Goal: Transaction & Acquisition: Purchase product/service

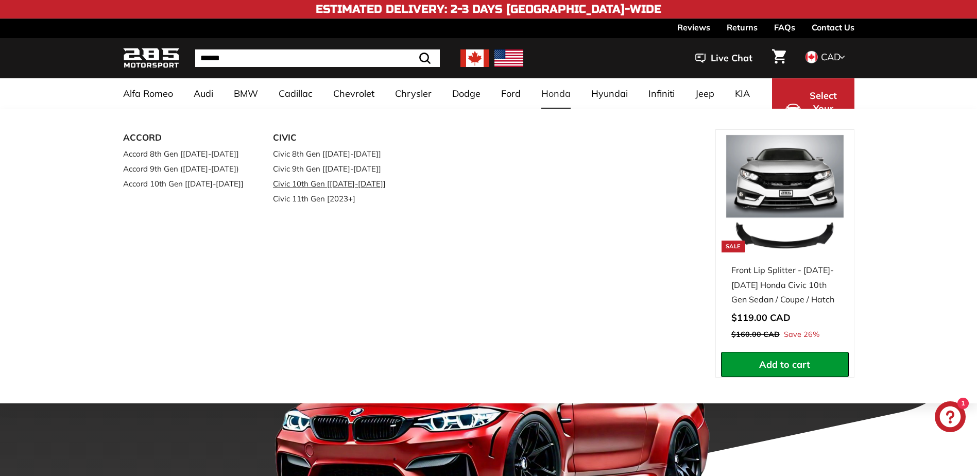
click at [299, 185] on link "Civic 10th Gen [[DATE]-[DATE]]" at bounding box center [334, 183] width 122 height 15
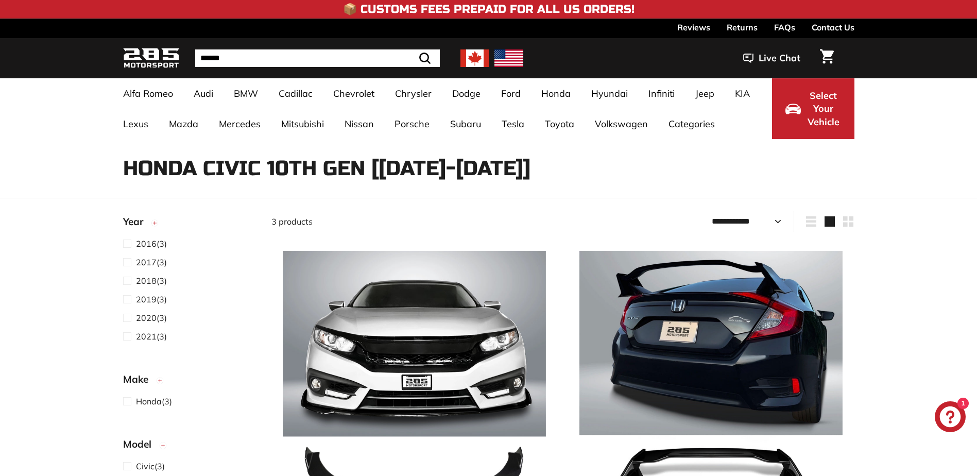
select select "**********"
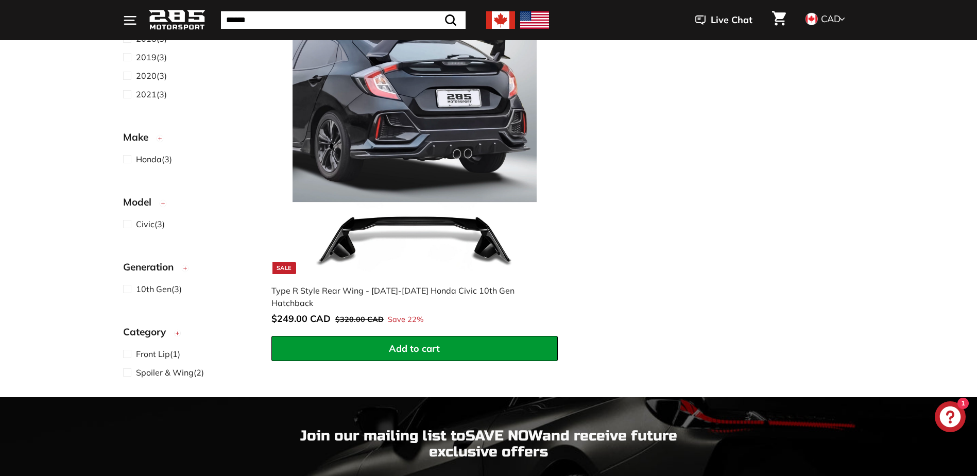
scroll to position [618, 0]
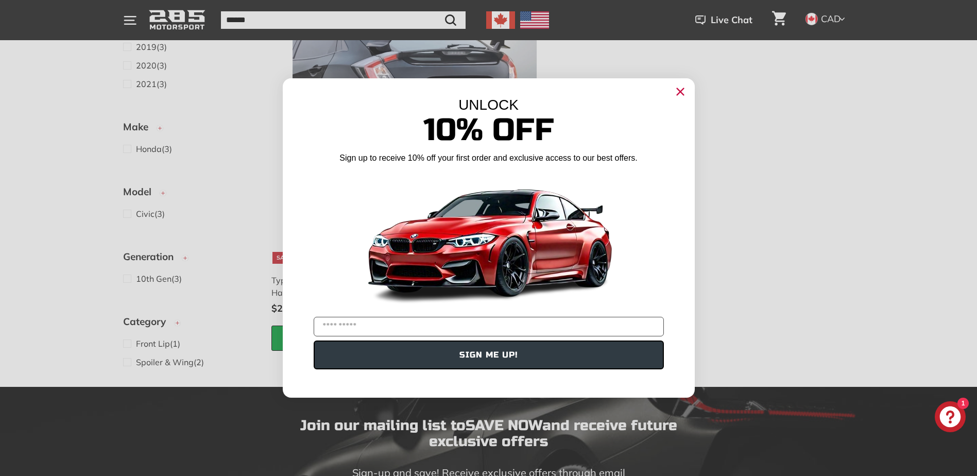
click at [673, 94] on circle "Close dialog" at bounding box center [679, 91] width 15 height 15
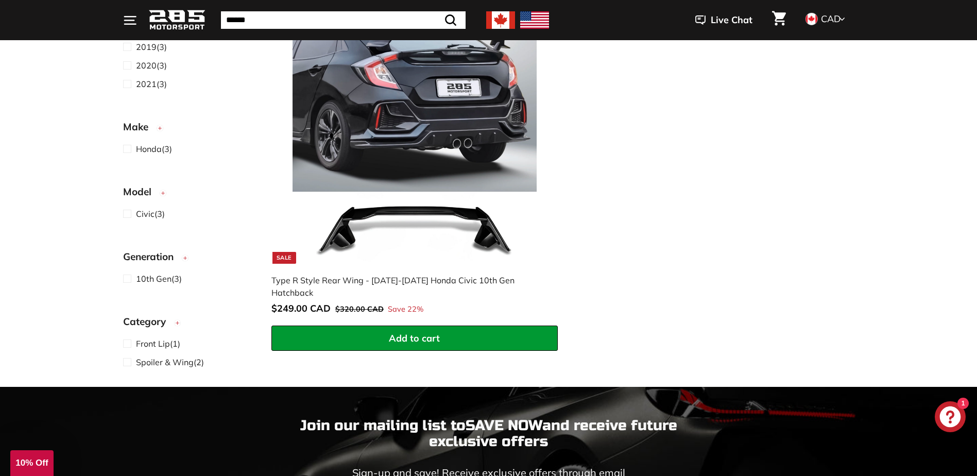
click at [503, 277] on div "Type R Style Rear Wing - [DATE]-[DATE] Honda Civic 10th Gen Hatchback" at bounding box center [409, 286] width 276 height 25
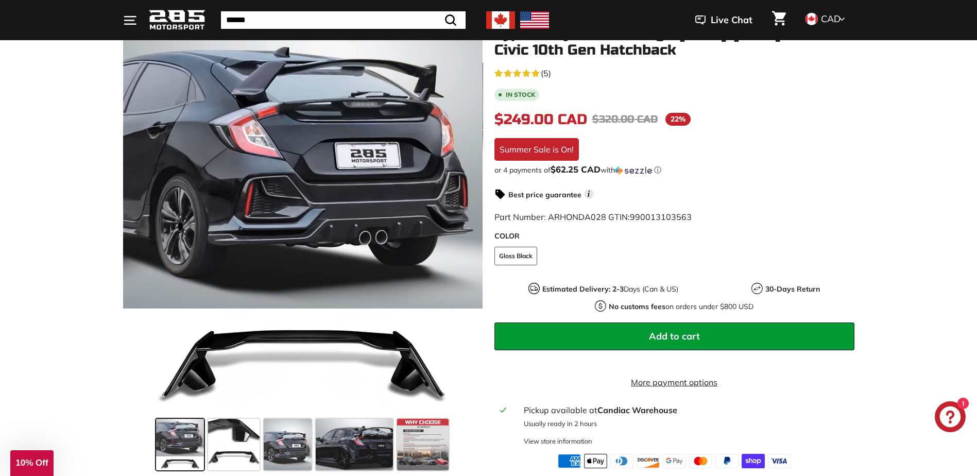
scroll to position [155, 0]
